Goal: Task Accomplishment & Management: Use online tool/utility

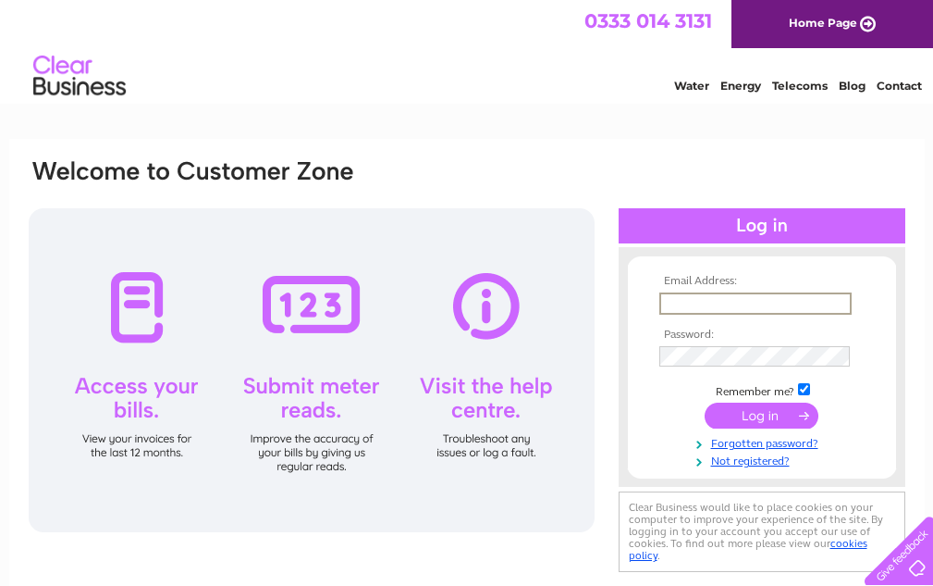
click at [731, 302] on input "text" at bounding box center [756, 303] width 192 height 22
type input "[EMAIL_ADDRESS][DOMAIN_NAME]"
click at [705, 402] on input "submit" at bounding box center [762, 415] width 114 height 26
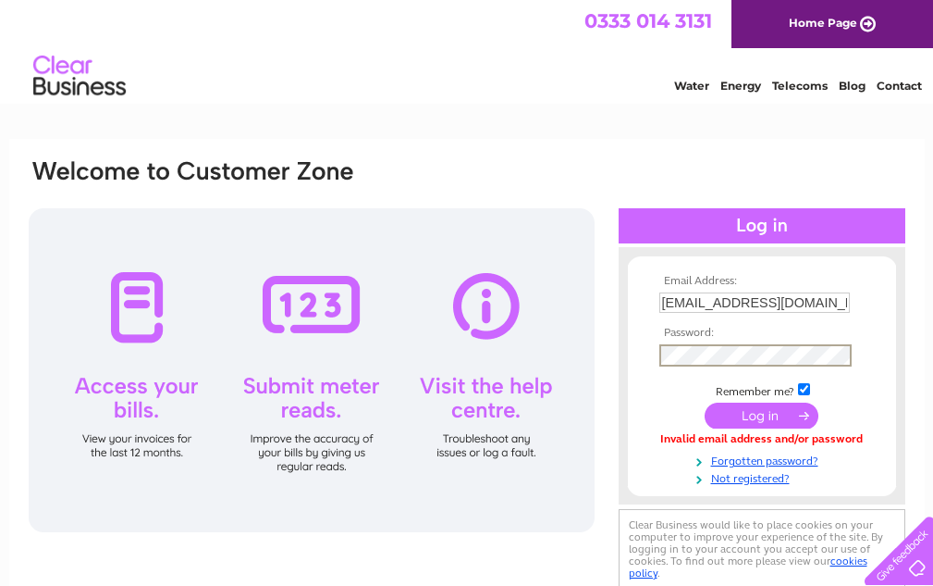
click at [705, 402] on input "submit" at bounding box center [762, 415] width 114 height 26
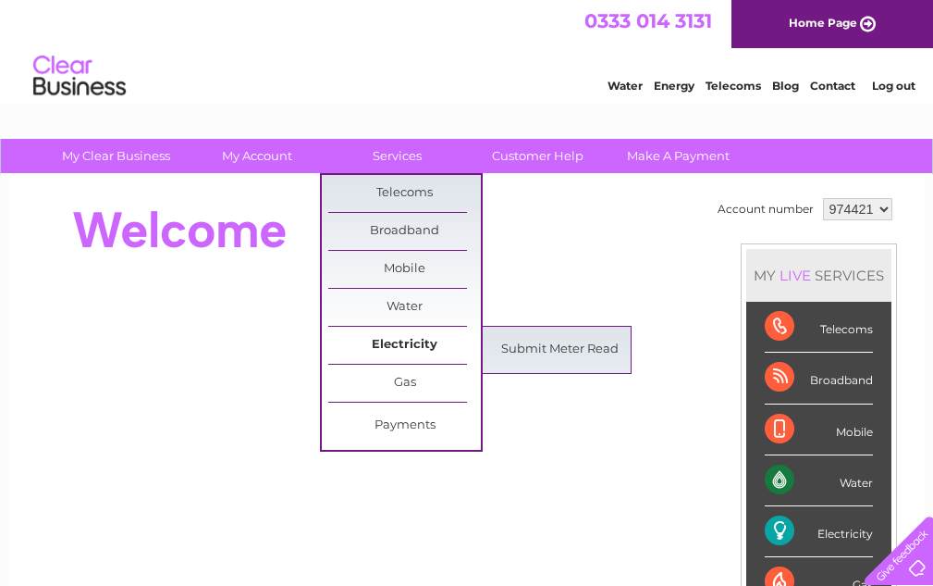
click at [413, 343] on link "Electricity" at bounding box center [404, 345] width 153 height 37
click at [551, 349] on link "Submit Meter Read" at bounding box center [560, 349] width 153 height 37
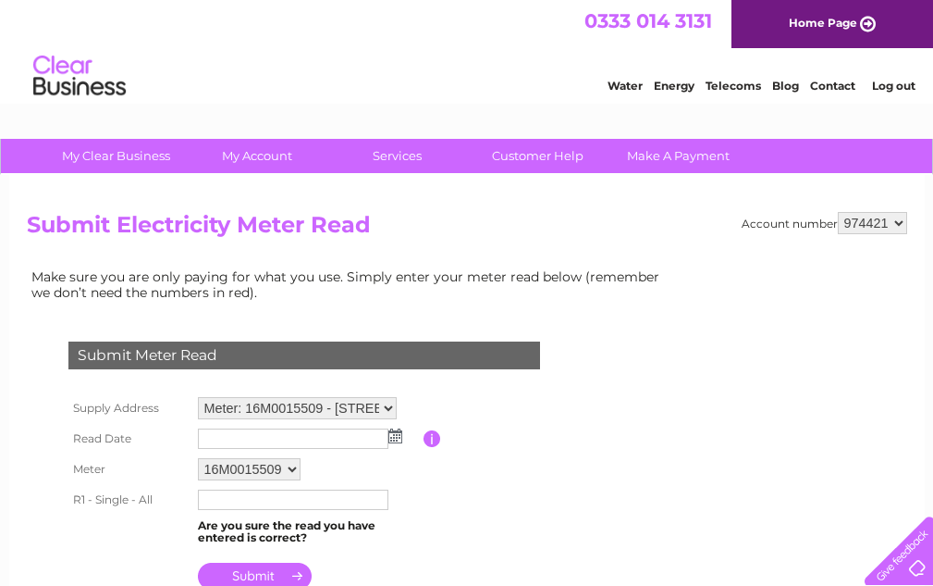
click at [391, 436] on img at bounding box center [396, 435] width 14 height 15
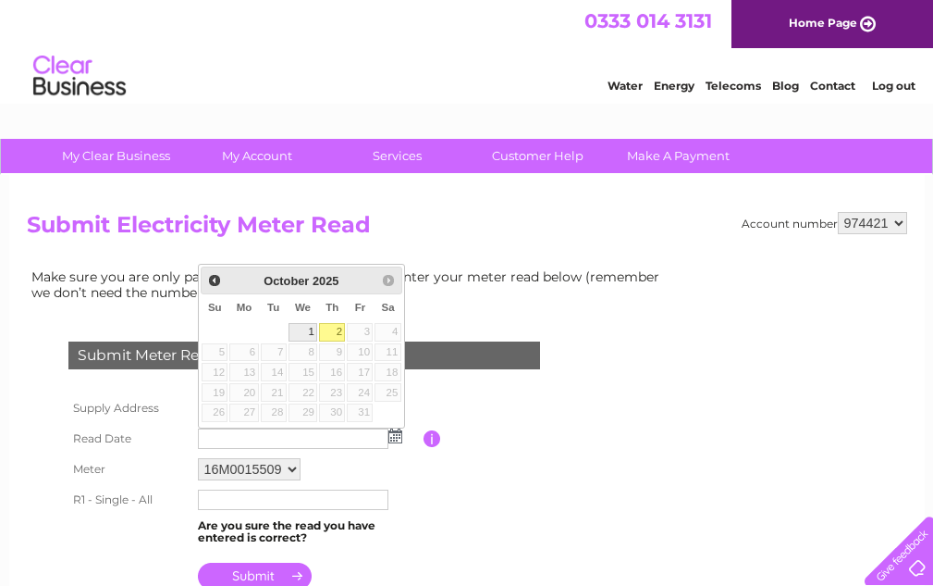
click at [311, 328] on link "1" at bounding box center [304, 332] width 30 height 19
type input "2025/10/01"
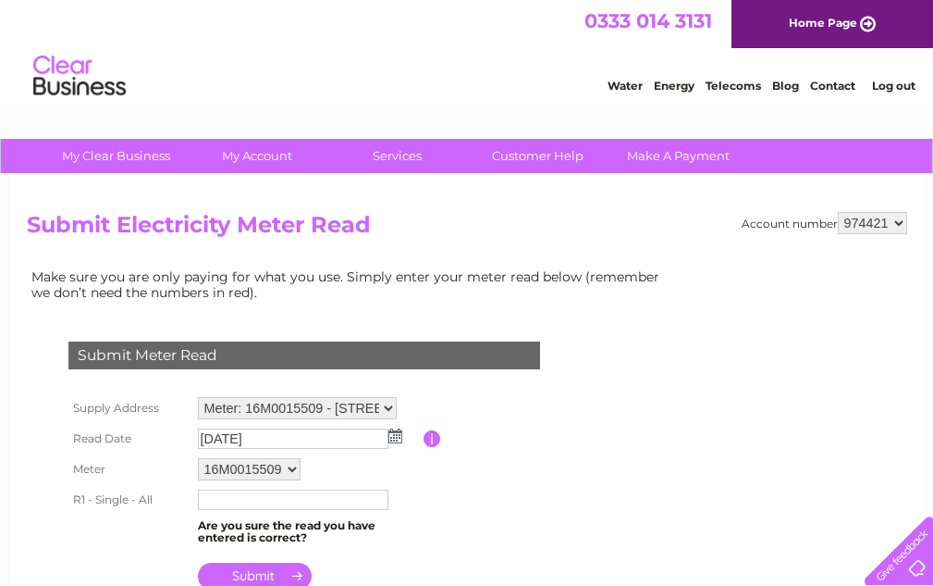
click at [300, 500] on input "text" at bounding box center [293, 499] width 191 height 20
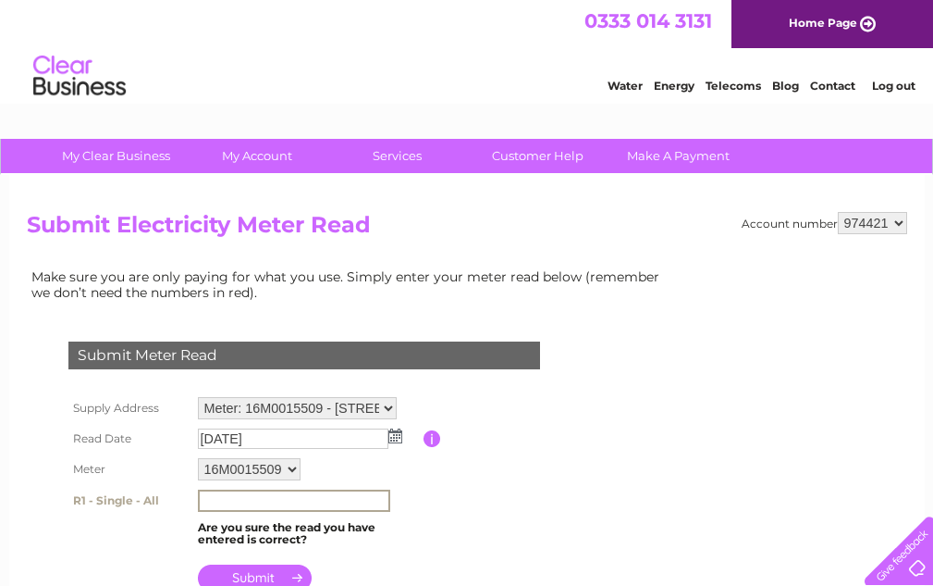
click at [300, 500] on input "text" at bounding box center [294, 500] width 192 height 22
type input "50335"
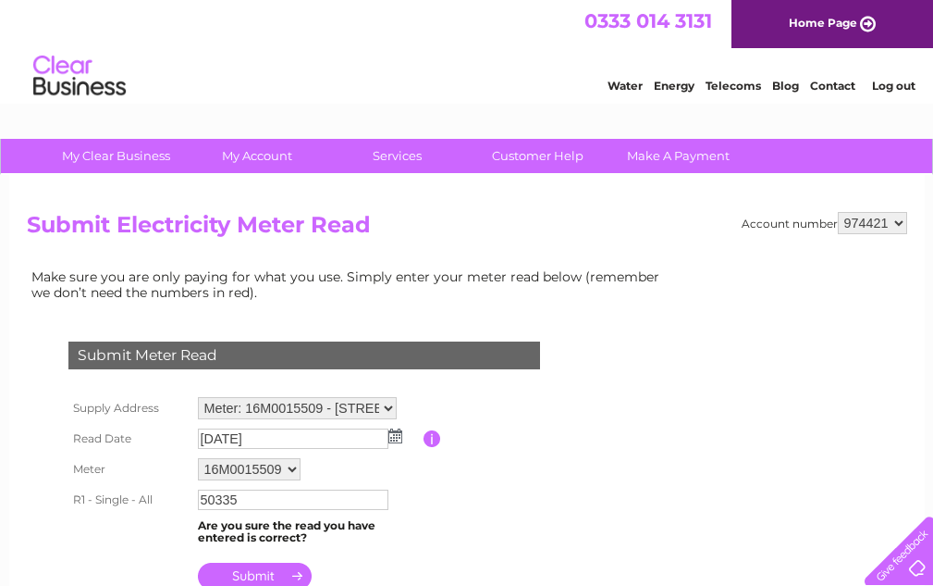
click at [255, 574] on input "submit" at bounding box center [255, 575] width 114 height 26
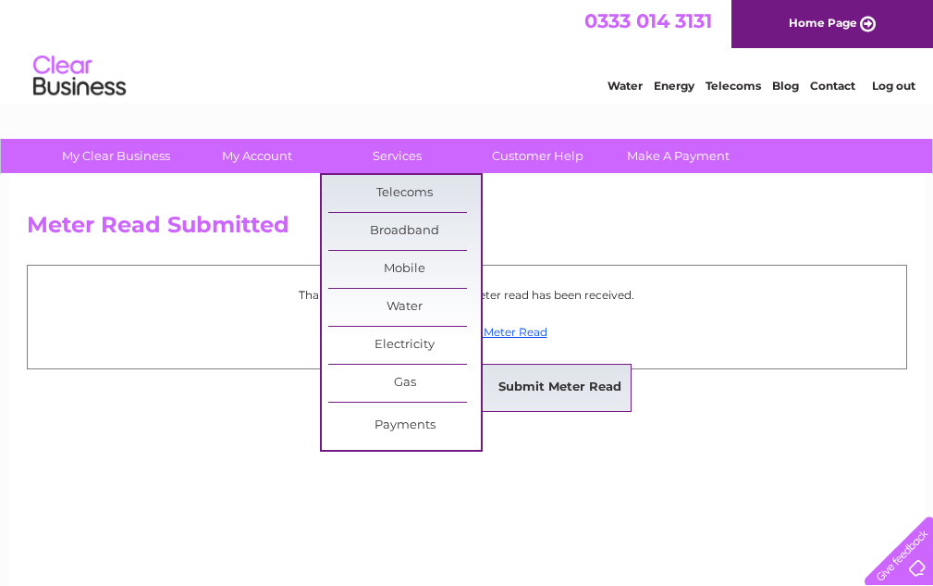
click at [544, 383] on link "Submit Meter Read" at bounding box center [560, 387] width 153 height 37
